Goal: Transaction & Acquisition: Download file/media

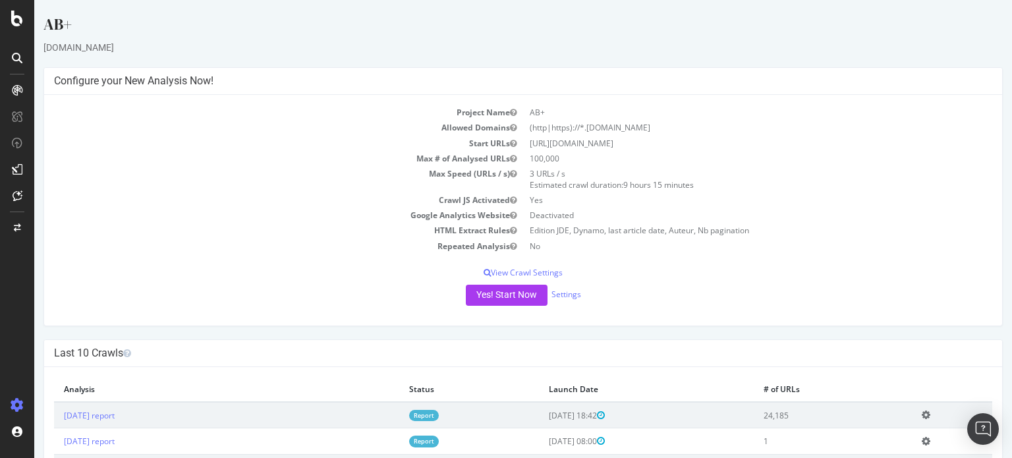
click at [439, 415] on link "Report" at bounding box center [424, 415] width 30 height 11
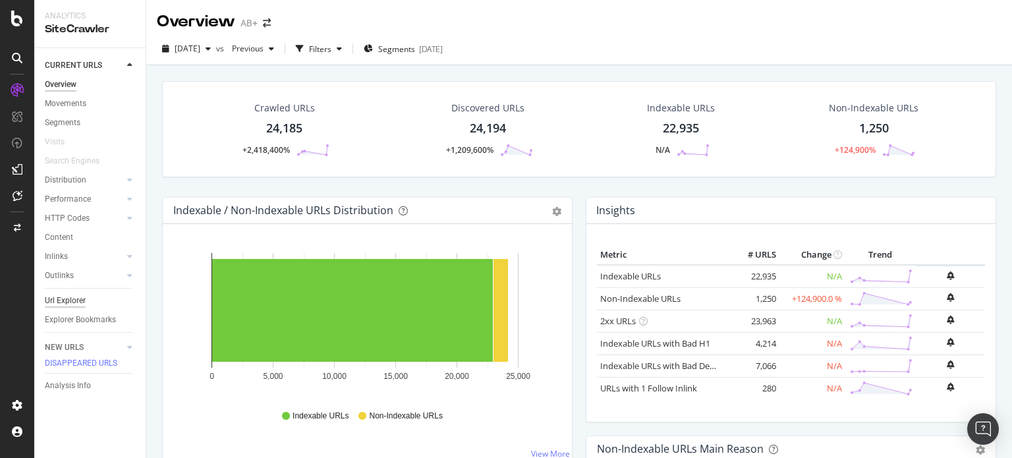
click at [70, 295] on div "Url Explorer" at bounding box center [65, 301] width 41 height 14
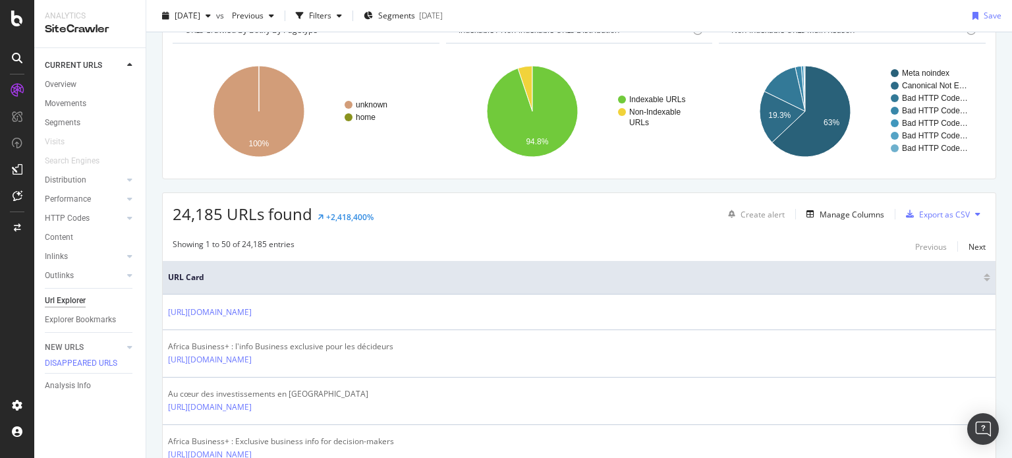
scroll to position [198, 0]
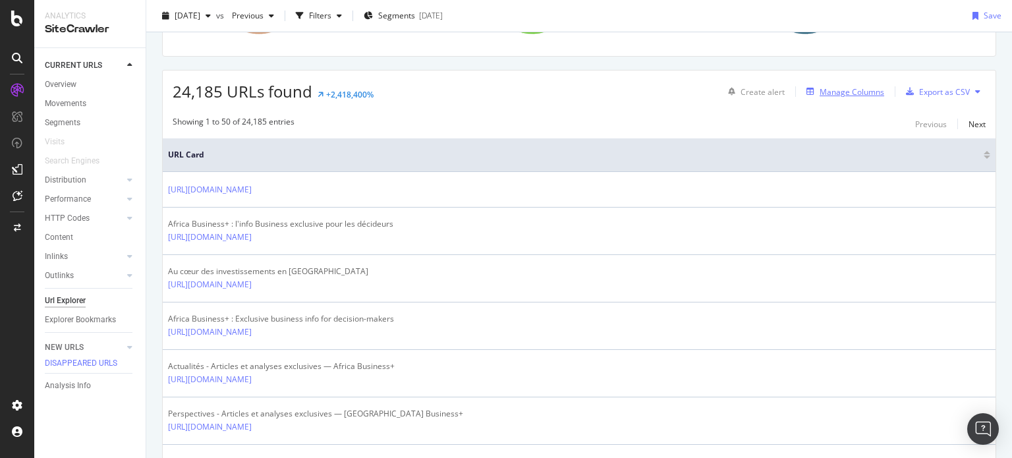
click at [851, 86] on div "Manage Columns" at bounding box center [852, 91] width 65 height 11
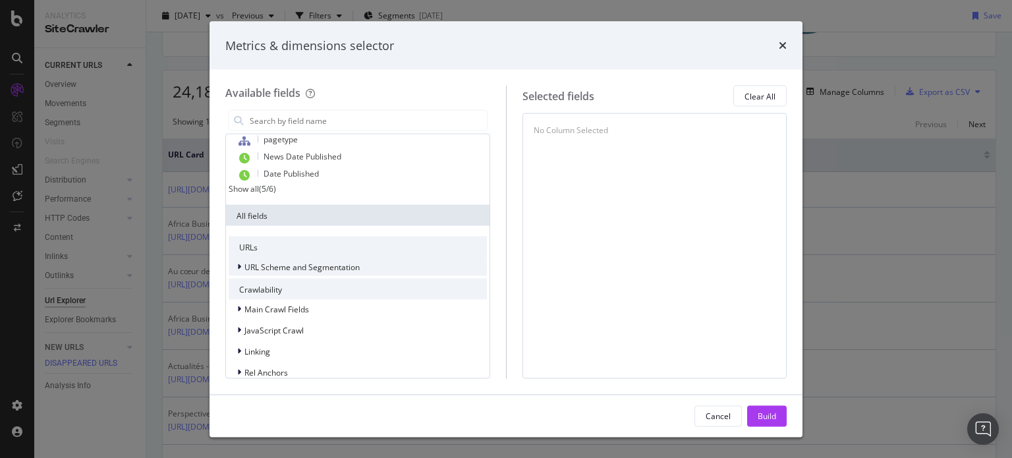
scroll to position [0, 0]
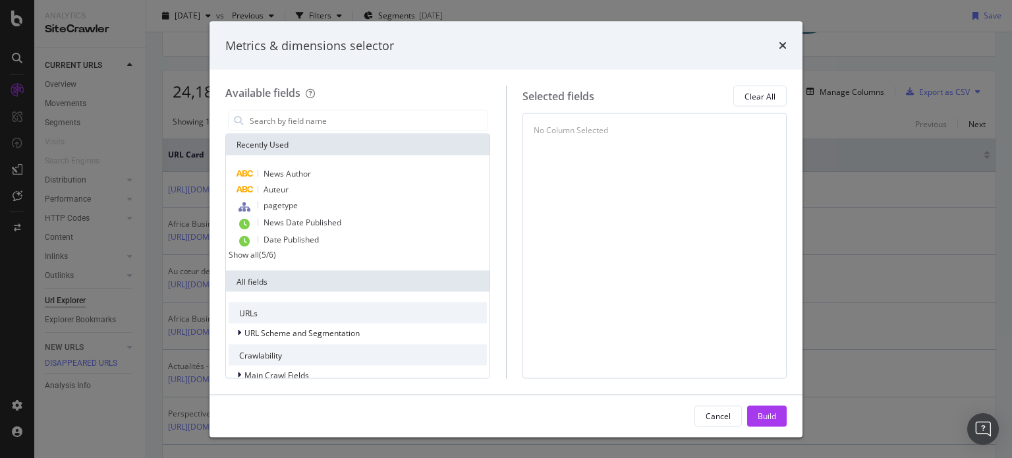
click at [259, 258] on div "Show all" at bounding box center [244, 254] width 30 height 11
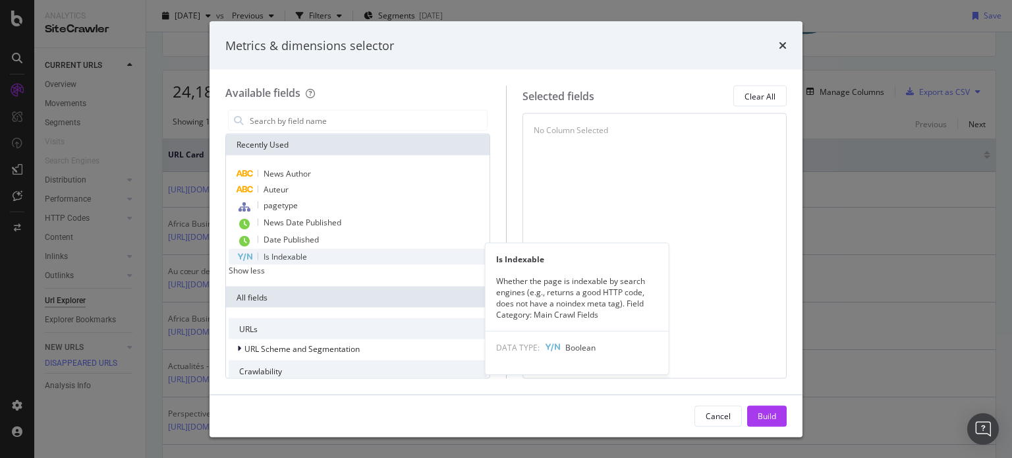
scroll to position [66, 0]
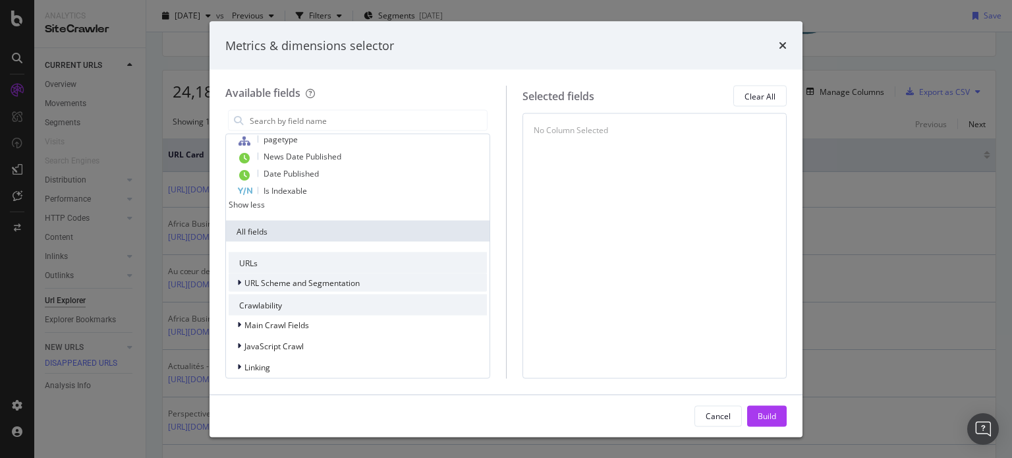
click at [237, 284] on icon "modal" at bounding box center [239, 283] width 4 height 8
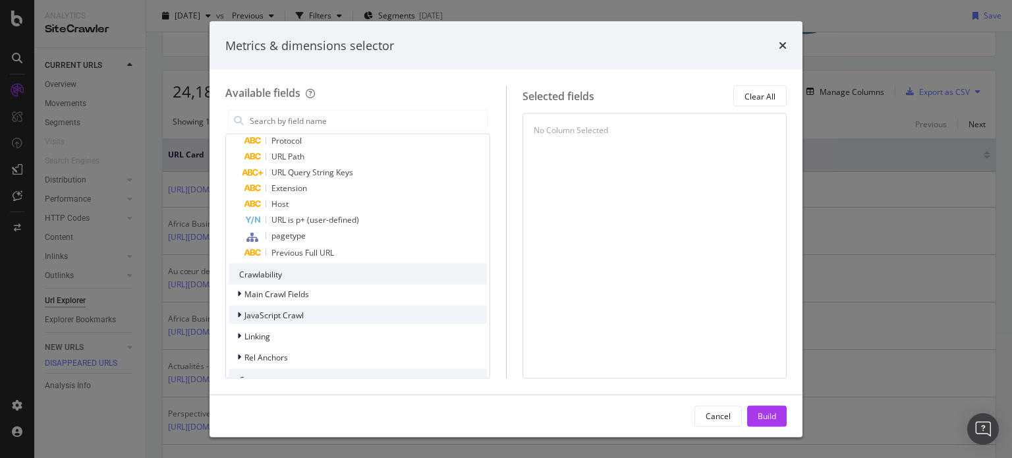
scroll to position [264, 0]
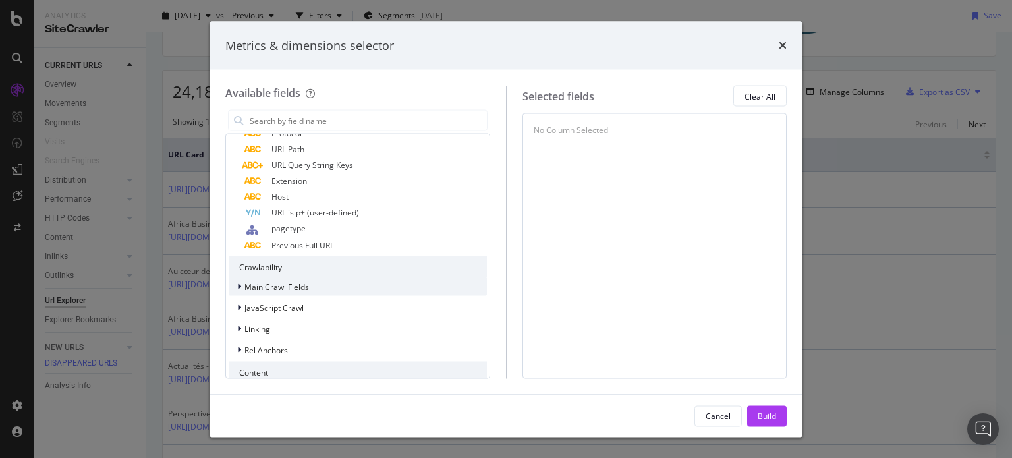
click at [238, 288] on icon "modal" at bounding box center [239, 287] width 4 height 8
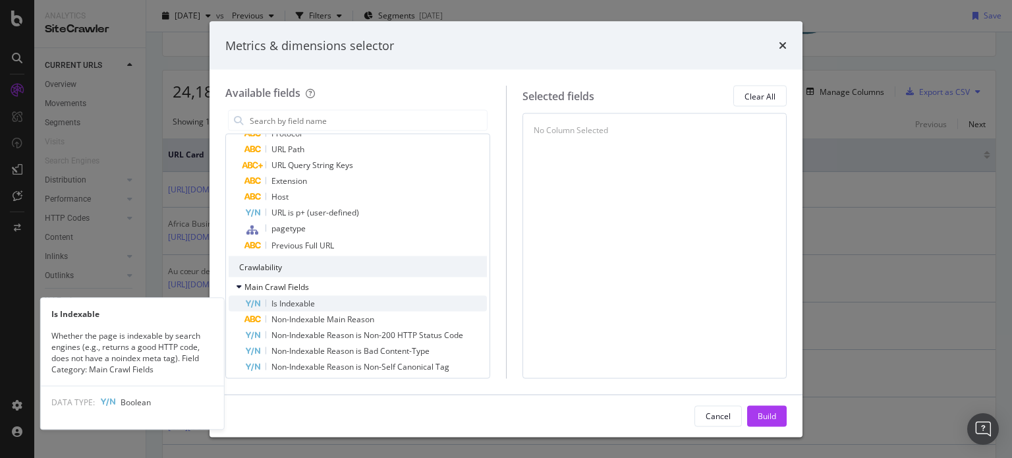
scroll to position [330, 0]
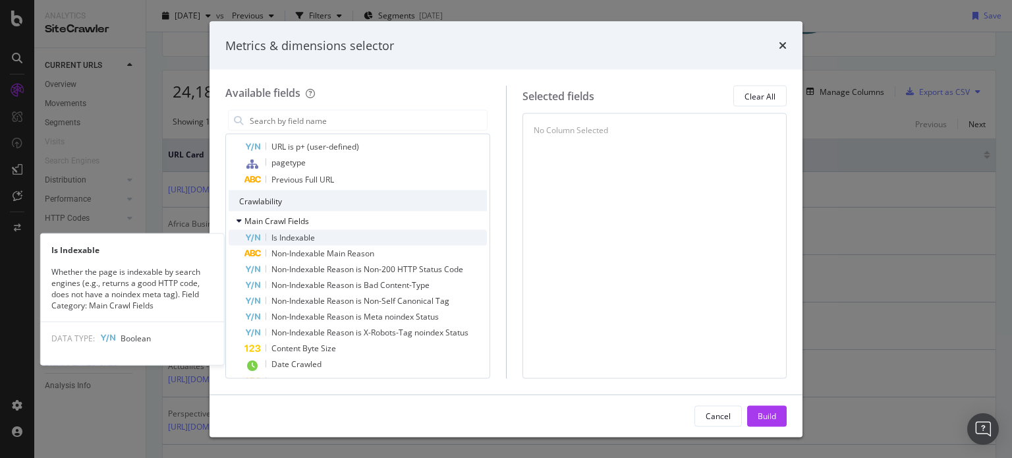
click at [296, 243] on span "Is Indexable" at bounding box center [294, 237] width 44 height 11
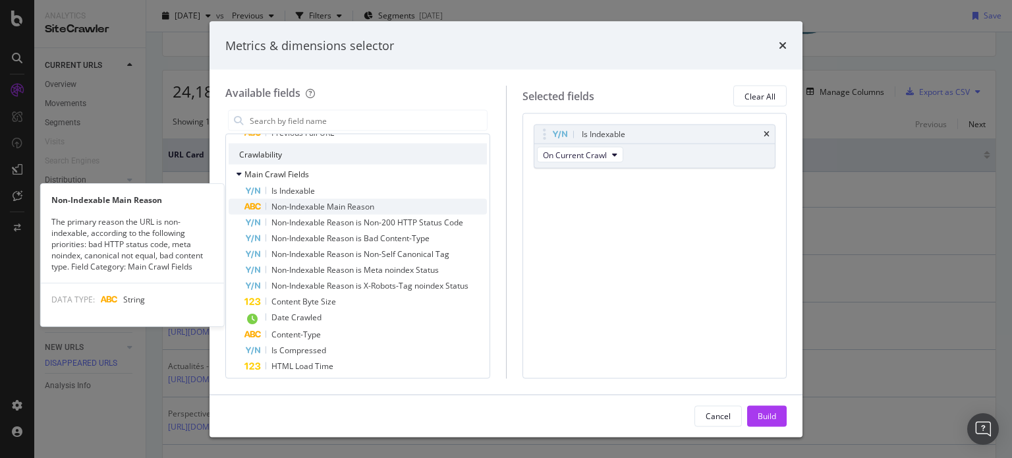
scroll to position [396, 0]
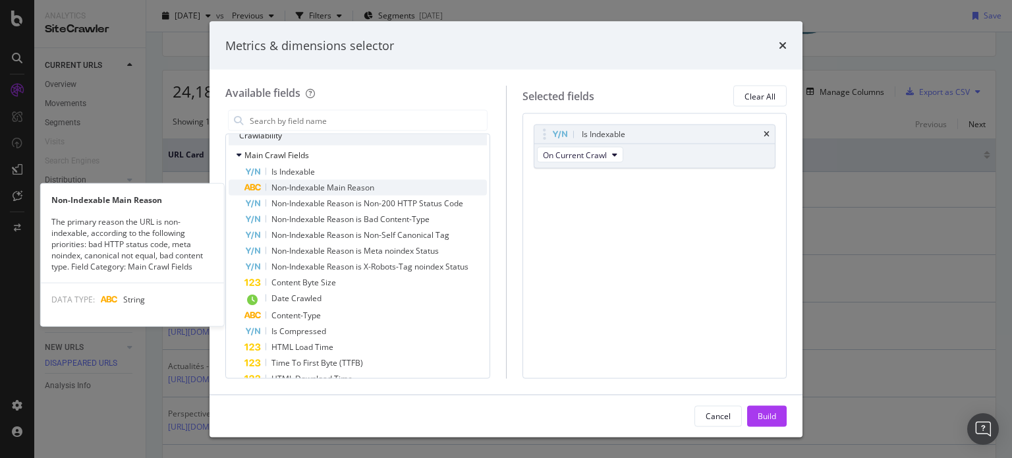
click at [333, 193] on span "Non-Indexable Main Reason" at bounding box center [323, 187] width 103 height 11
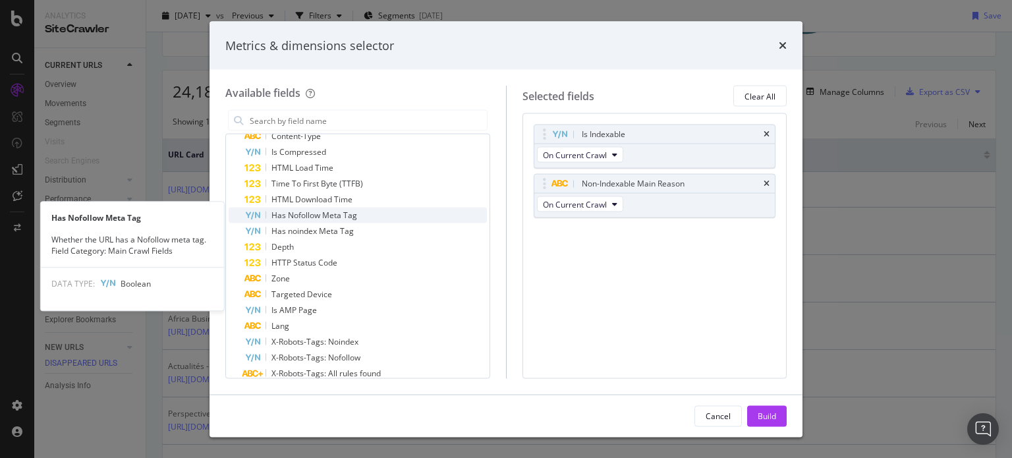
scroll to position [593, 0]
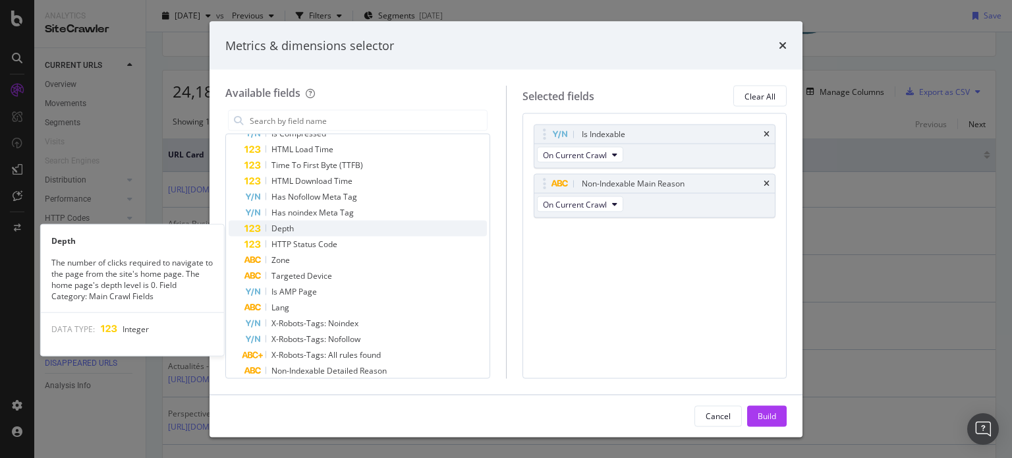
click at [293, 232] on span "Depth" at bounding box center [283, 228] width 22 height 11
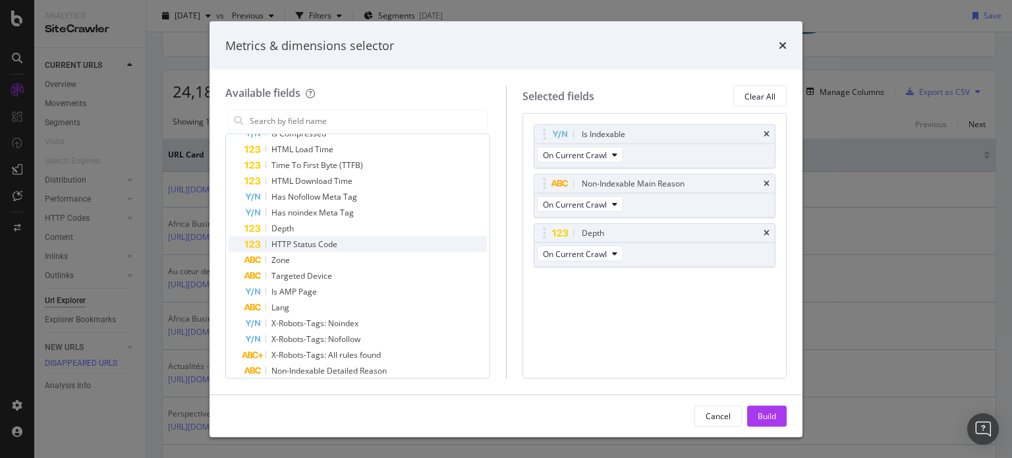
click at [303, 245] on span "HTTP Status Code" at bounding box center [305, 244] width 66 height 11
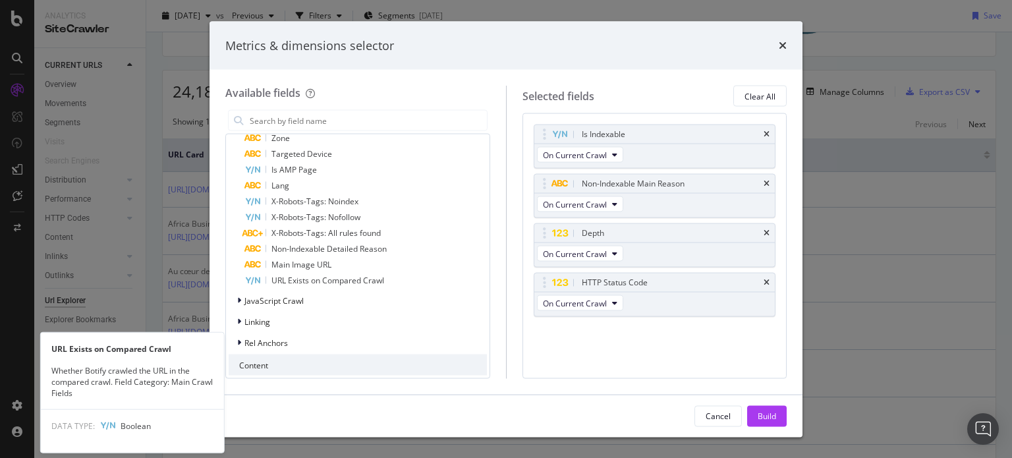
scroll to position [725, 0]
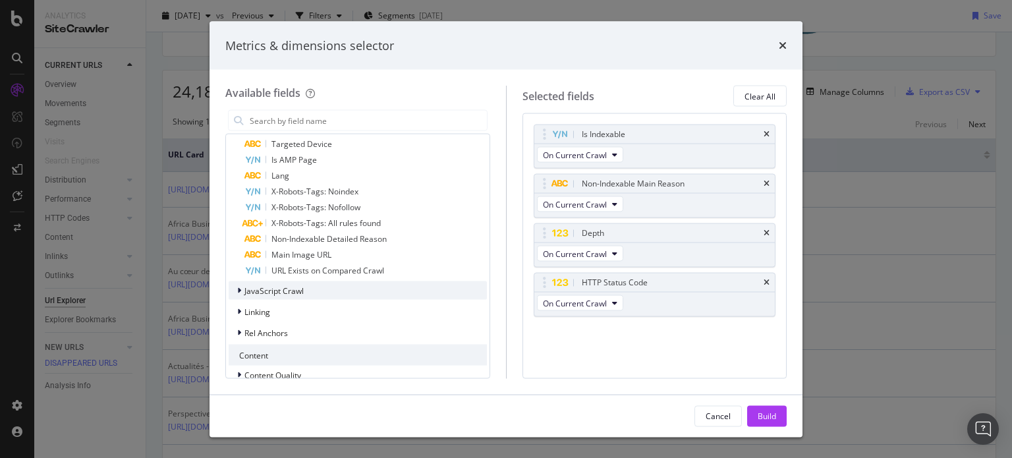
click at [237, 289] on div "modal" at bounding box center [241, 290] width 8 height 13
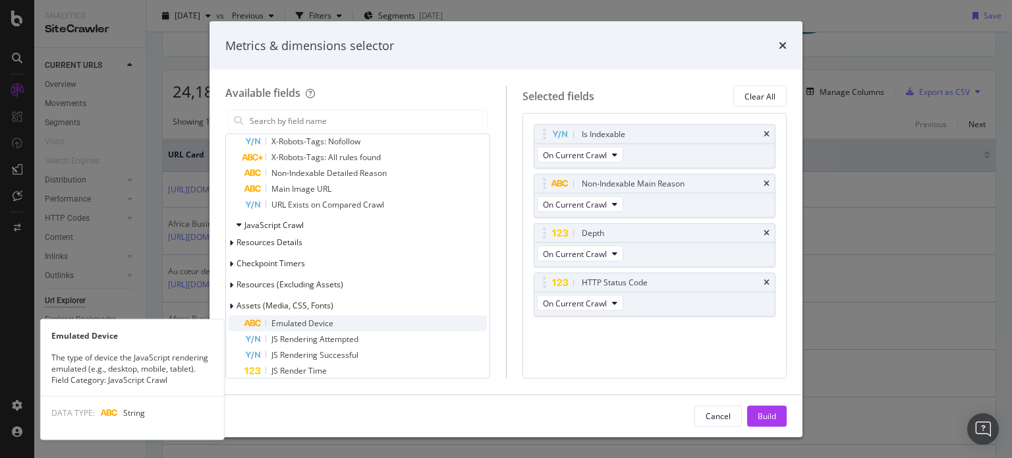
scroll to position [923, 0]
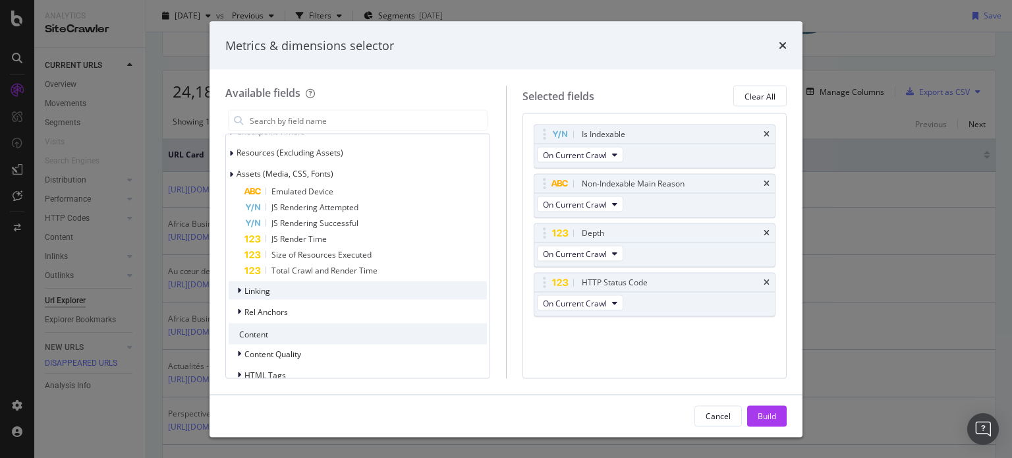
click at [237, 295] on div "modal" at bounding box center [241, 290] width 8 height 13
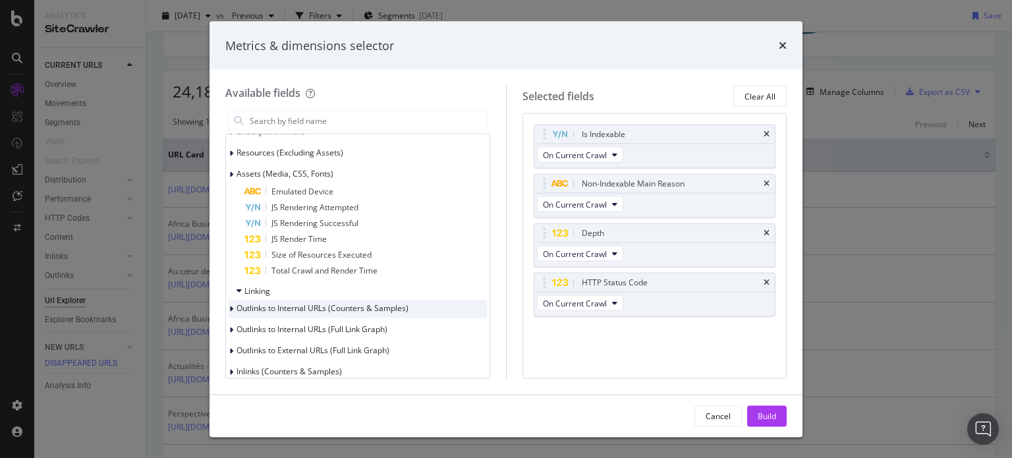
scroll to position [989, 0]
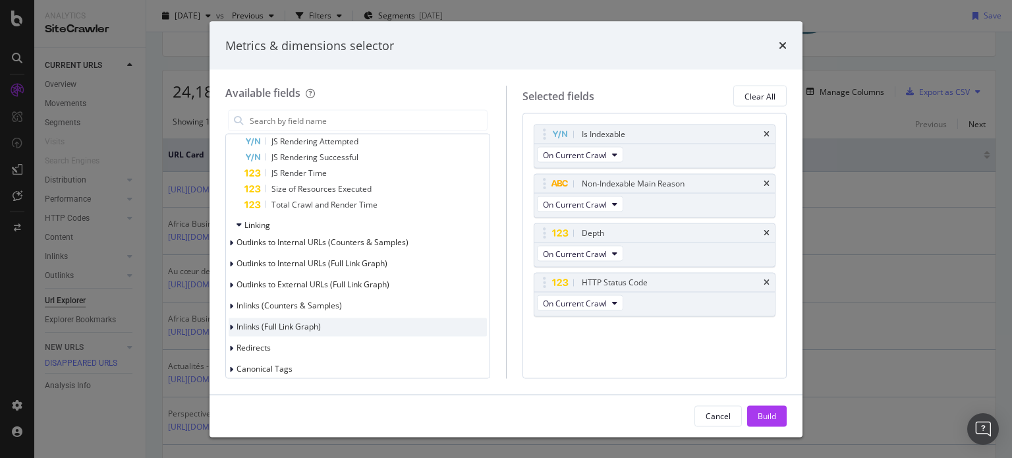
click at [264, 330] on span "Inlinks (Full Link Graph)" at bounding box center [279, 326] width 84 height 11
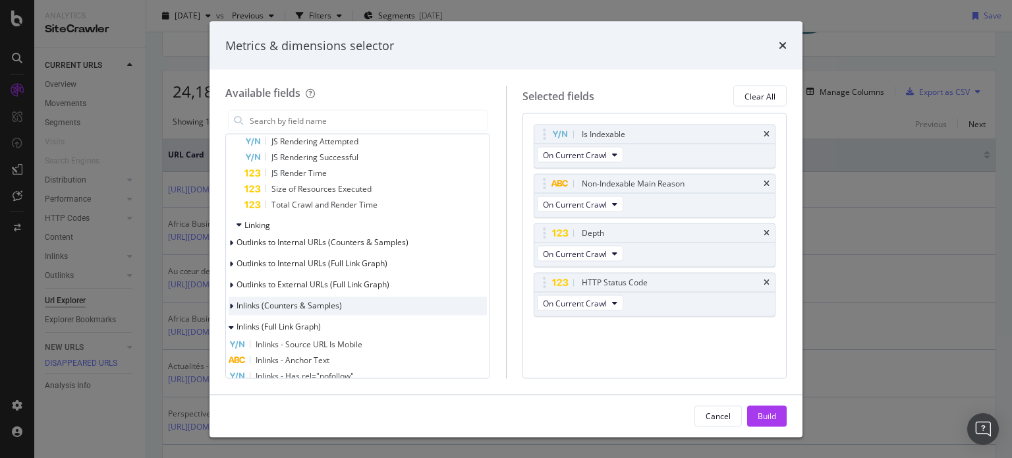
click at [290, 307] on span "Inlinks (Counters & Samples)" at bounding box center [289, 305] width 105 height 11
click at [307, 316] on div "Inlinks (Counters & Samples)" at bounding box center [358, 306] width 258 height 18
click at [301, 305] on span "Inlinks (Counters & Samples)" at bounding box center [289, 305] width 105 height 11
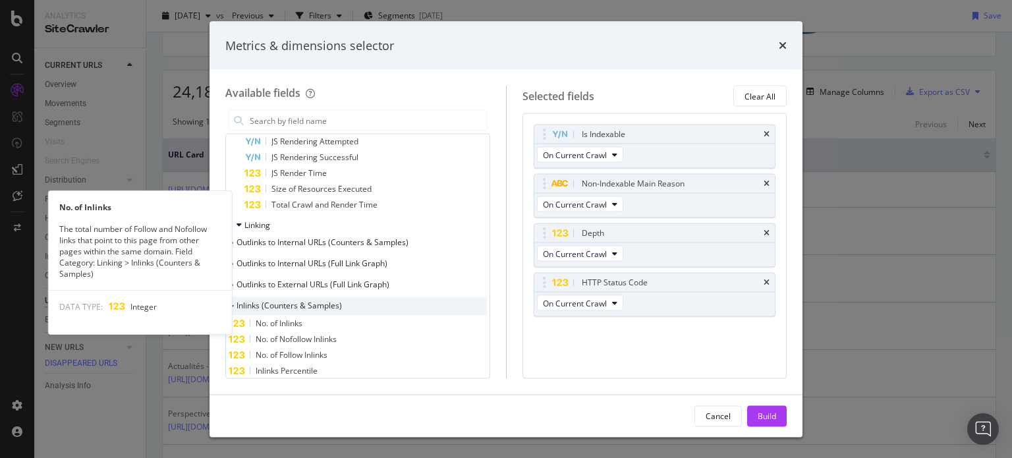
click at [303, 324] on span "No. of Inlinks" at bounding box center [279, 323] width 47 height 11
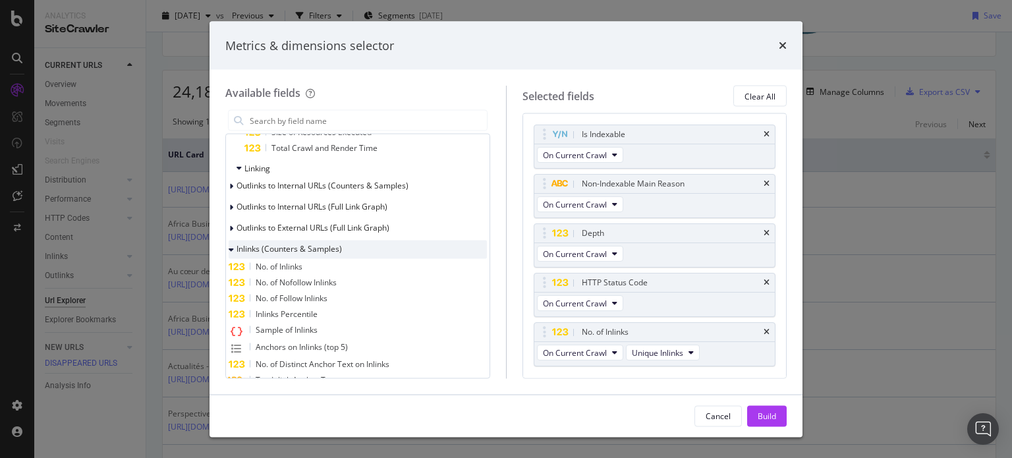
scroll to position [1055, 0]
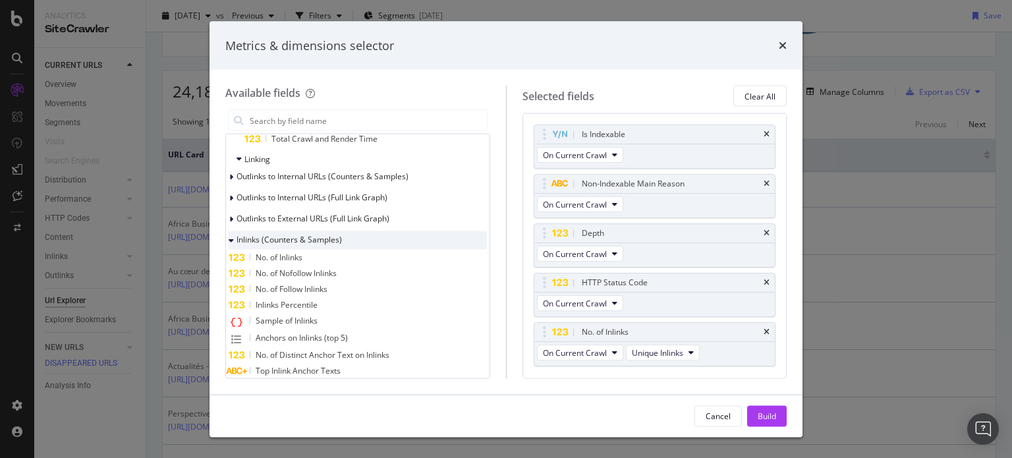
click at [258, 239] on span "Inlinks (Counters & Samples)" at bounding box center [289, 239] width 105 height 11
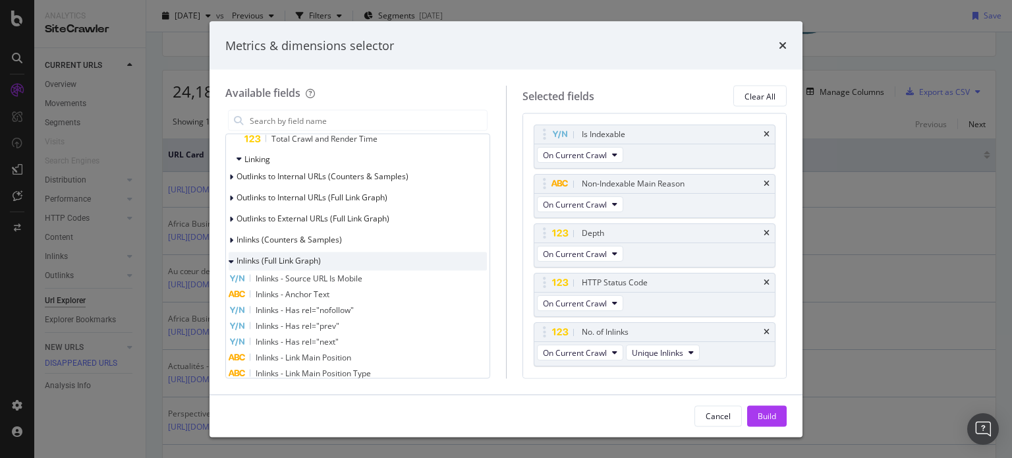
click at [266, 262] on span "Inlinks (Full Link Graph)" at bounding box center [279, 260] width 84 height 11
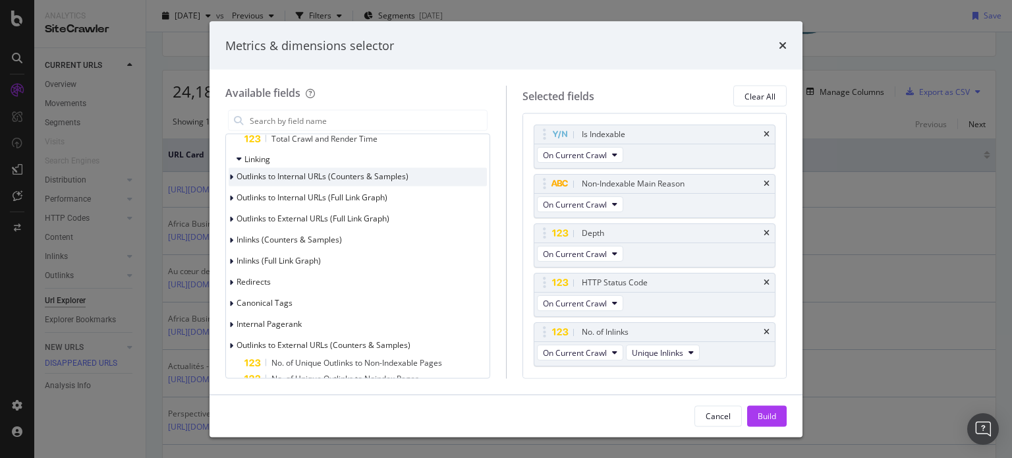
click at [295, 182] on span "Outlinks to Internal URLs (Counters & Samples)" at bounding box center [323, 176] width 172 height 11
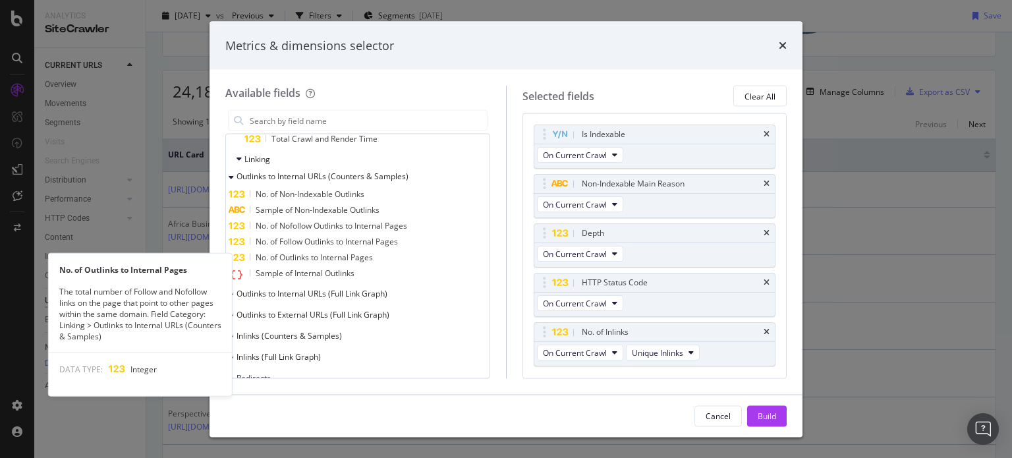
click at [343, 257] on span "No. of Outlinks to Internal Pages" at bounding box center [314, 257] width 117 height 11
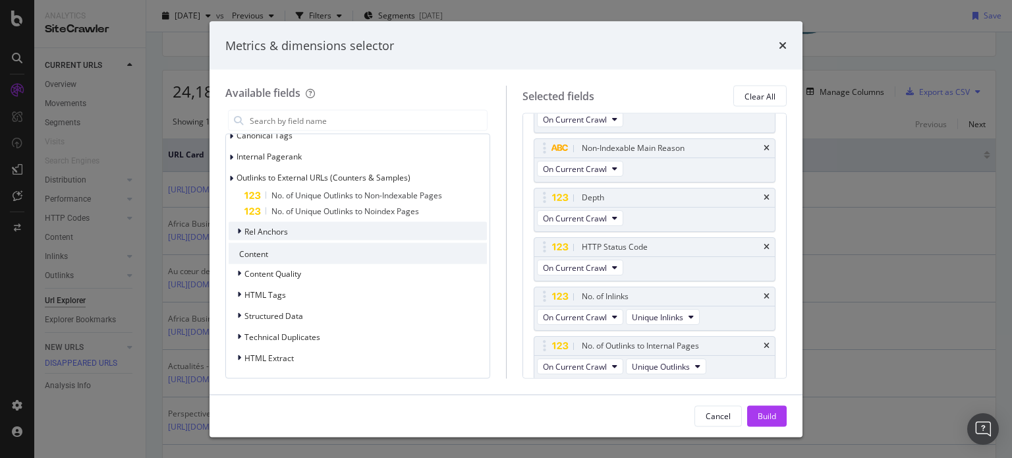
scroll to position [1320, 0]
click at [242, 293] on div "modal" at bounding box center [241, 294] width 8 height 13
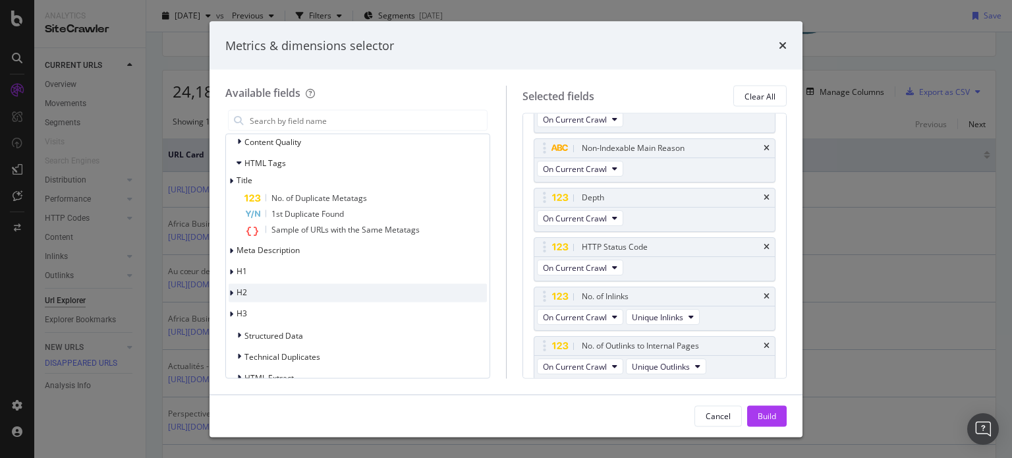
scroll to position [1452, 0]
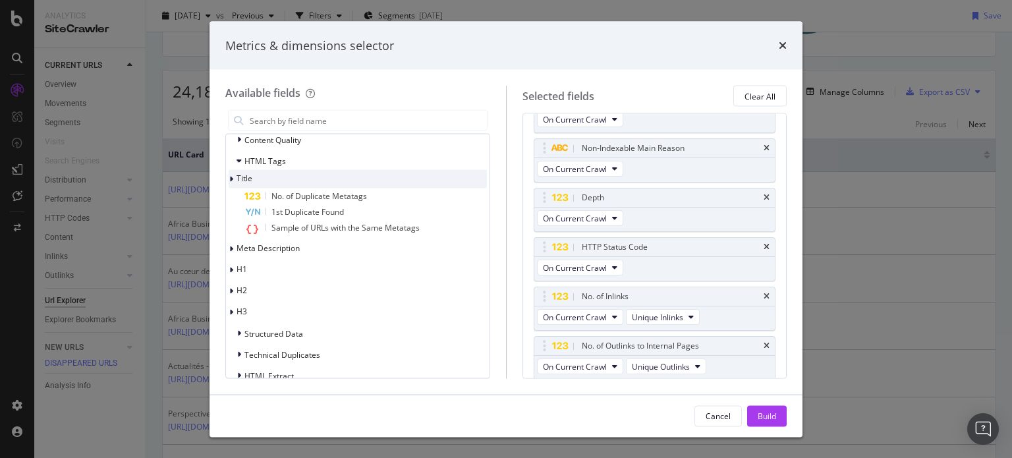
click at [252, 186] on div "Title" at bounding box center [241, 179] width 24 height 13
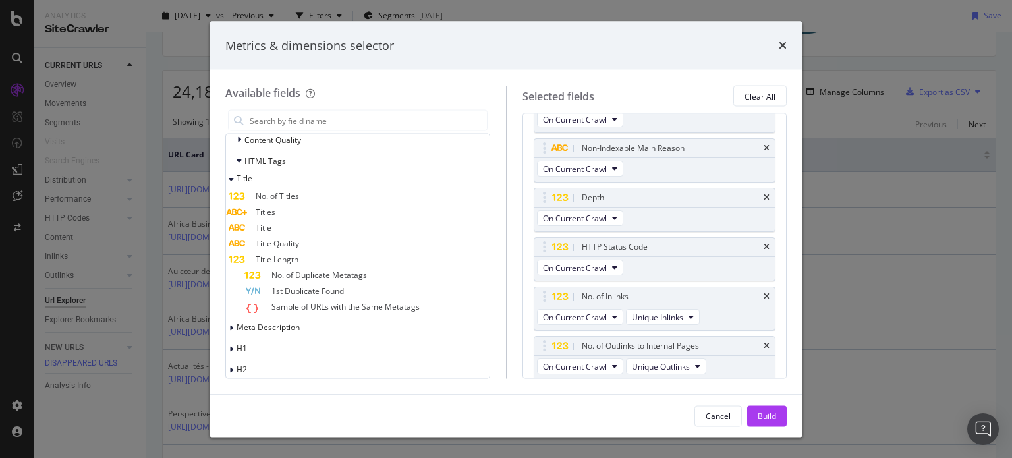
click at [272, 227] on span "Title" at bounding box center [264, 227] width 16 height 11
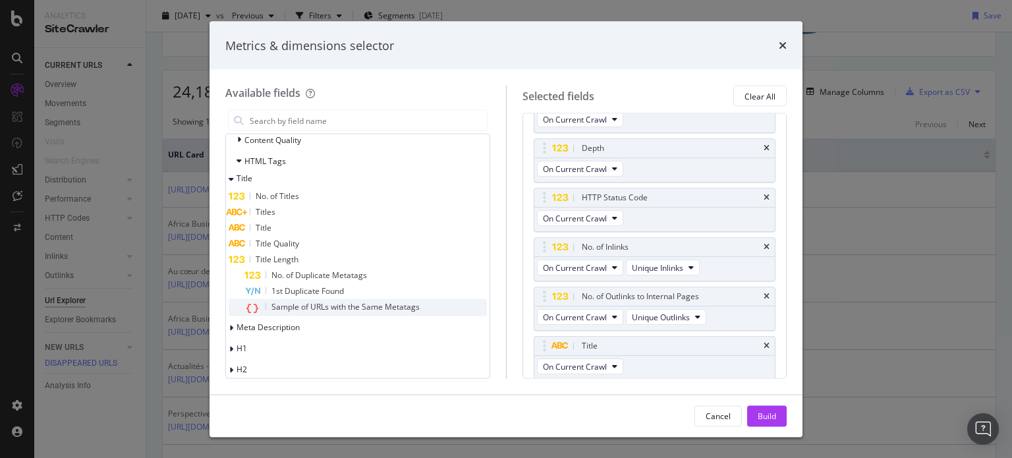
scroll to position [1551, 0]
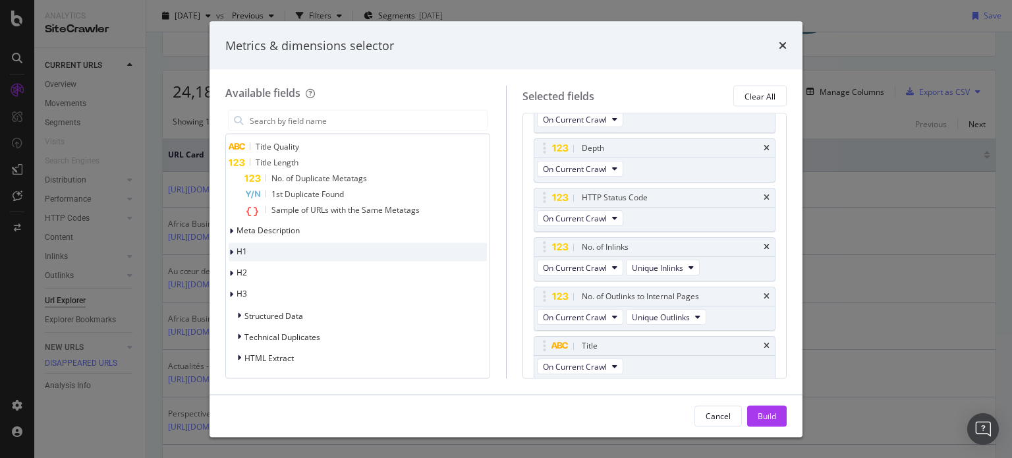
click at [263, 253] on div "H1" at bounding box center [358, 252] width 258 height 18
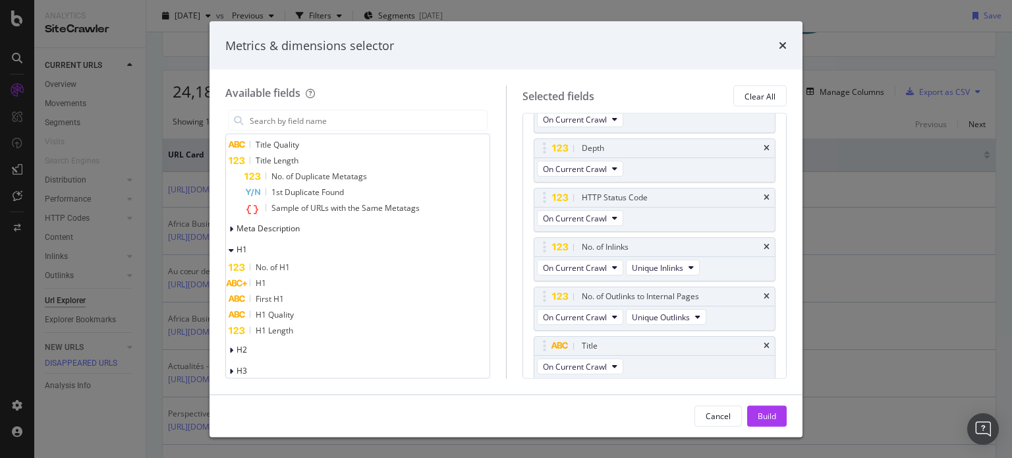
click at [284, 299] on span "First H1" at bounding box center [270, 298] width 28 height 11
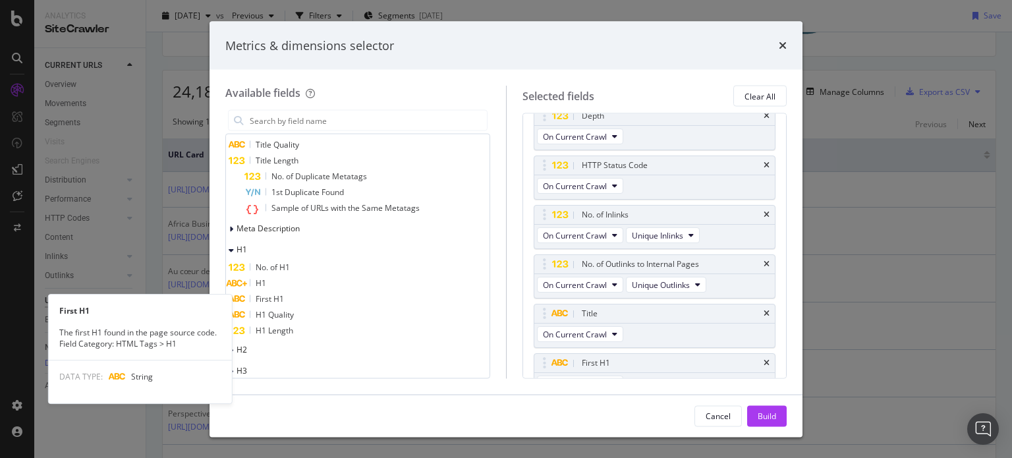
scroll to position [134, 0]
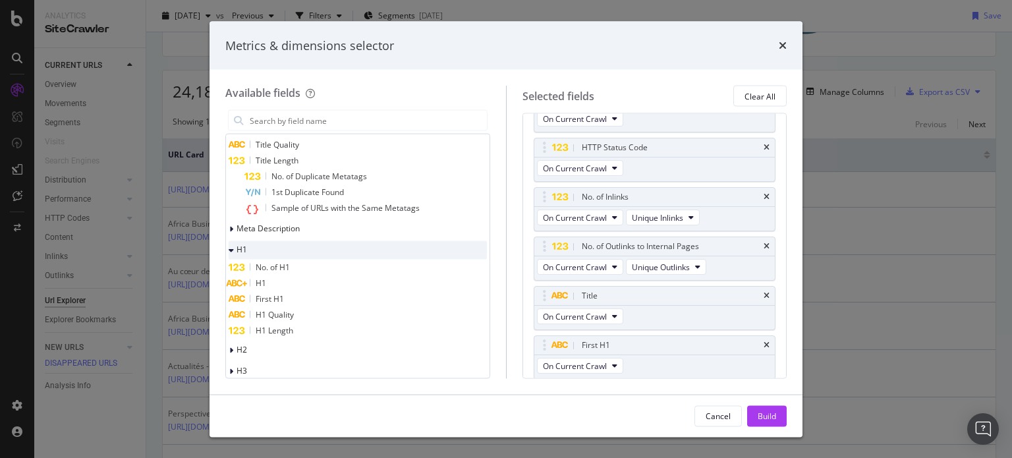
click at [274, 250] on div "H1" at bounding box center [358, 250] width 258 height 18
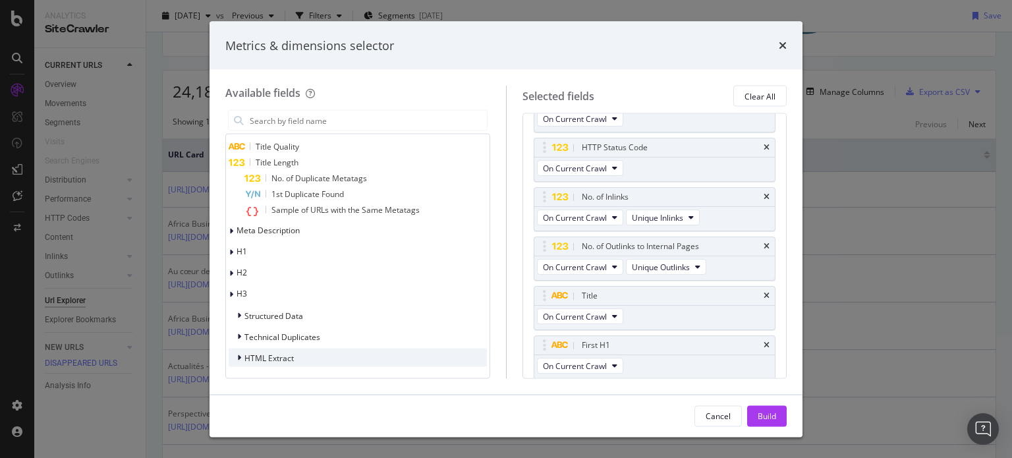
click at [282, 359] on span "HTML Extract" at bounding box center [269, 357] width 49 height 11
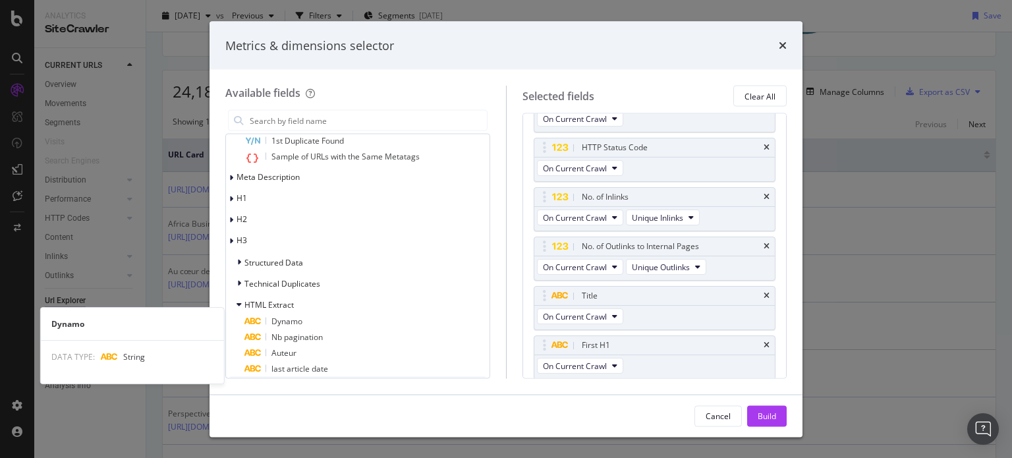
scroll to position [1630, 0]
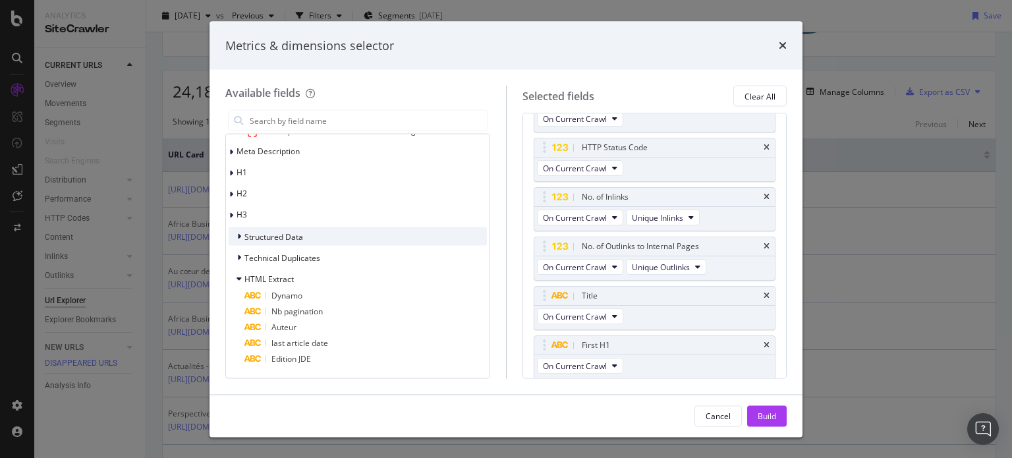
click at [279, 243] on div "Structured Data" at bounding box center [358, 236] width 258 height 18
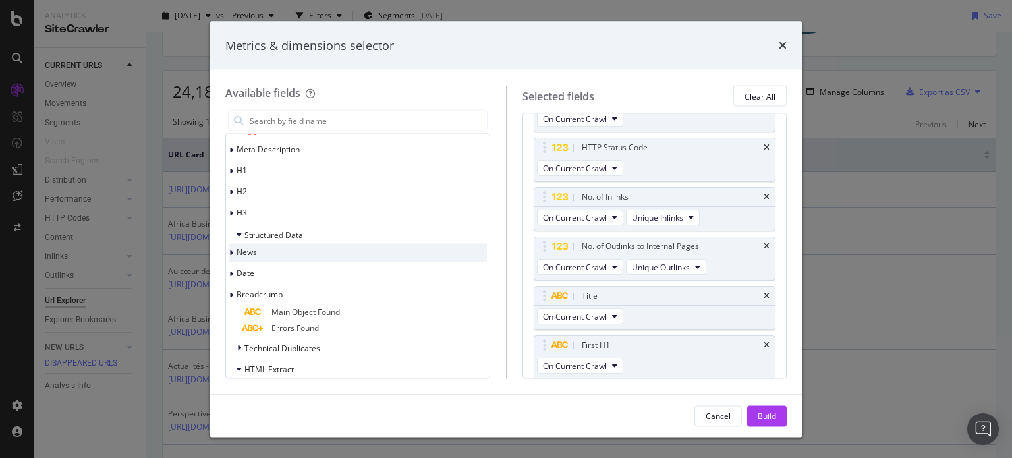
click at [257, 253] on span "News" at bounding box center [247, 252] width 20 height 11
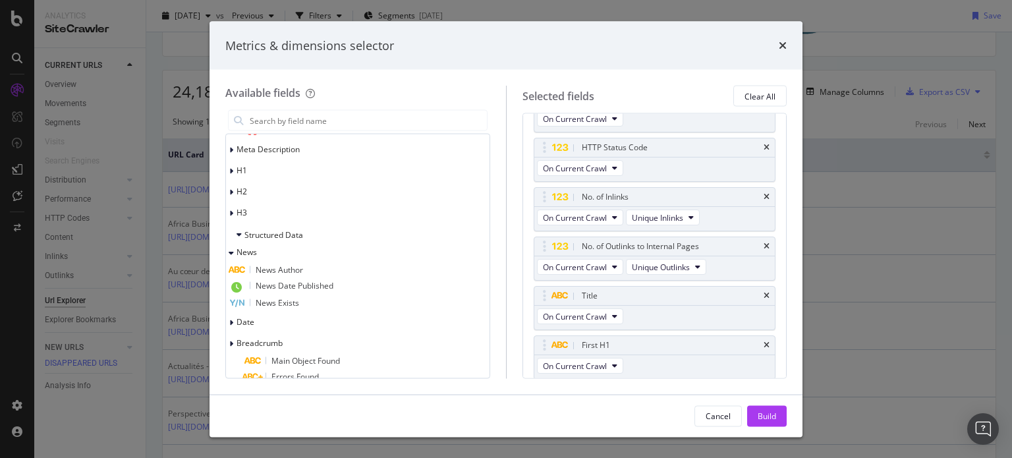
click at [283, 270] on span "News Author" at bounding box center [279, 269] width 47 height 11
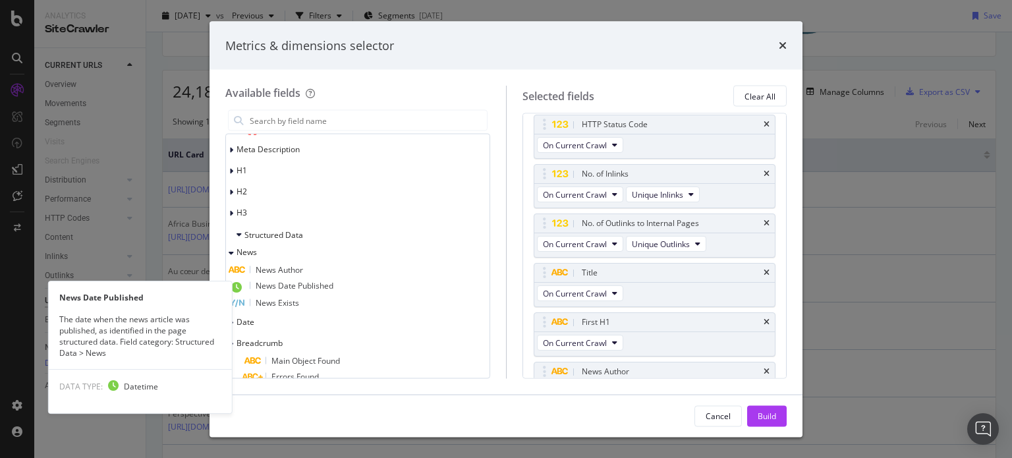
scroll to position [159, 0]
click at [290, 289] on span "News Date Published" at bounding box center [295, 285] width 78 height 11
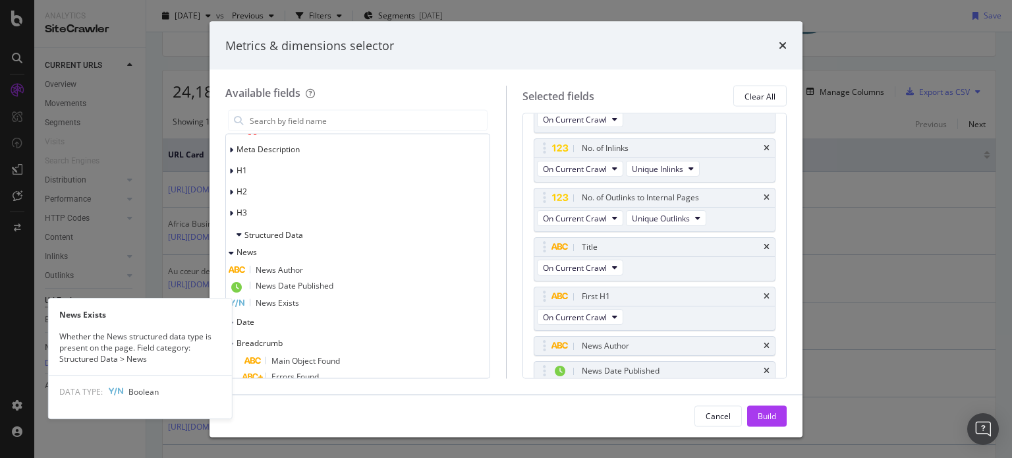
scroll to position [184, 0]
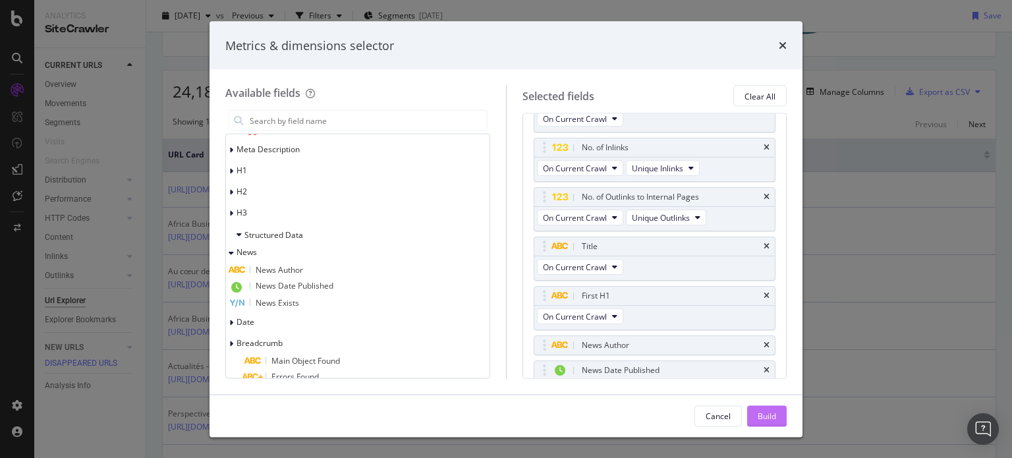
click at [763, 417] on div "Build" at bounding box center [767, 415] width 18 height 11
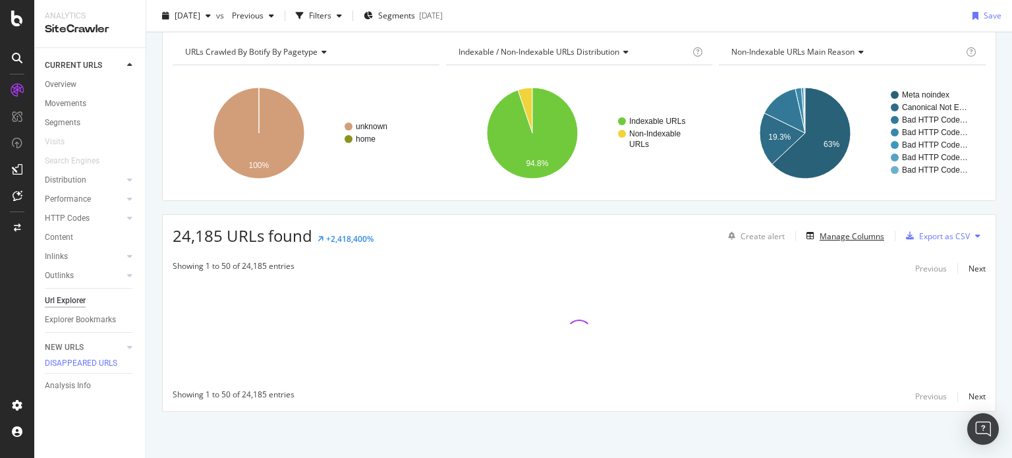
scroll to position [53, 0]
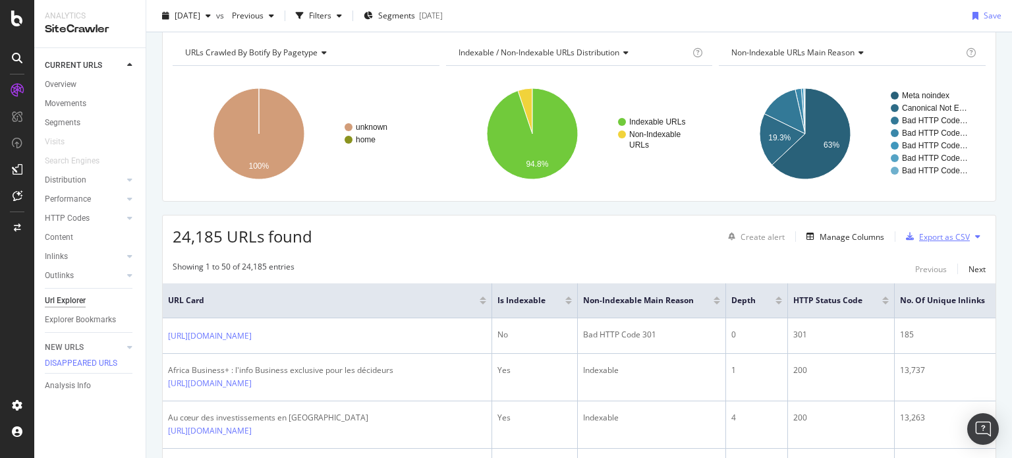
click at [945, 239] on div "Export as CSV" at bounding box center [945, 236] width 51 height 11
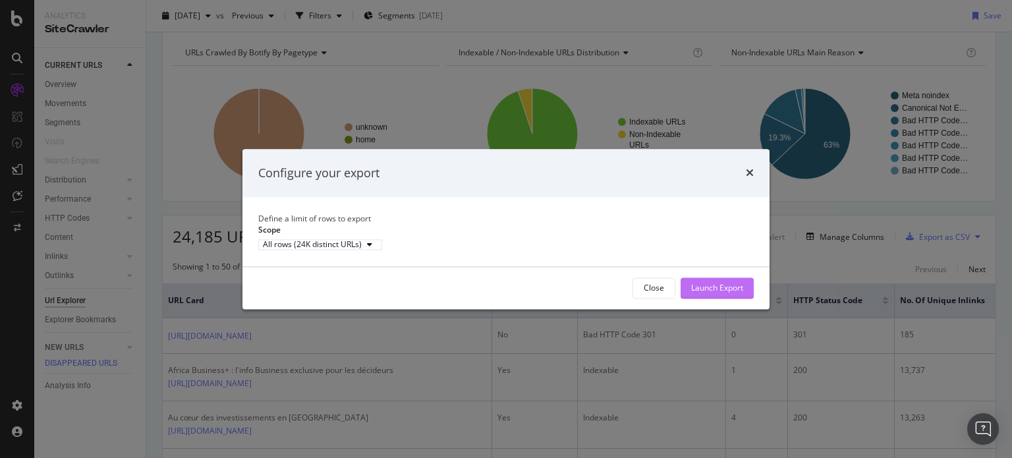
click at [713, 293] on div "Launch Export" at bounding box center [717, 287] width 52 height 11
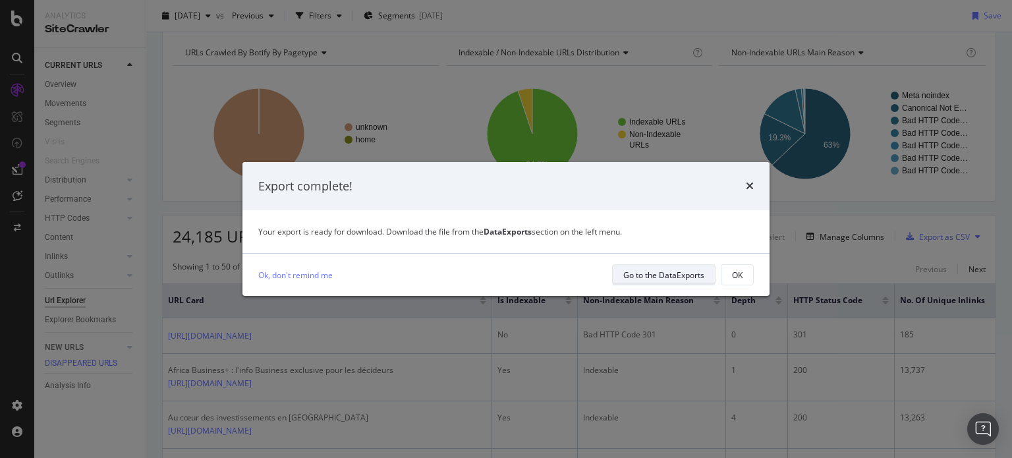
click at [666, 284] on div "Go to the DataExports" at bounding box center [664, 275] width 81 height 18
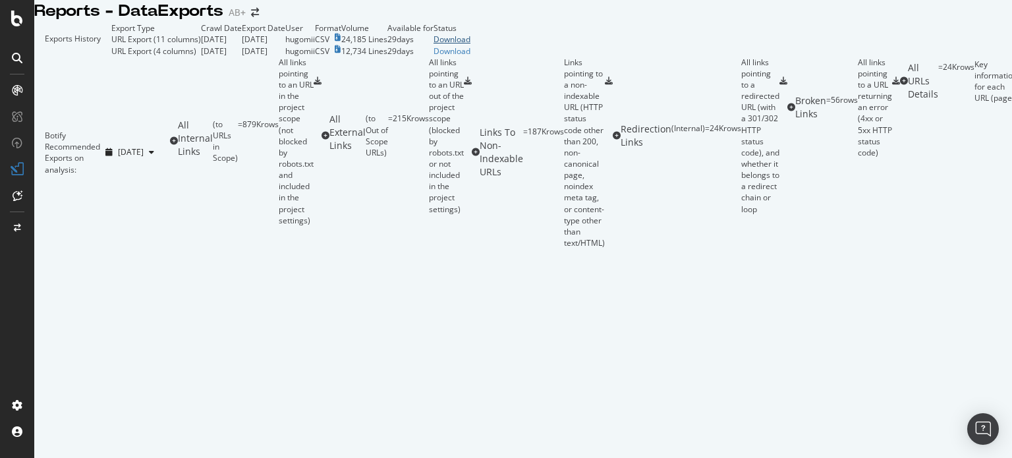
click at [471, 45] on div "Download" at bounding box center [452, 39] width 37 height 11
